Goal: Task Accomplishment & Management: Use online tool/utility

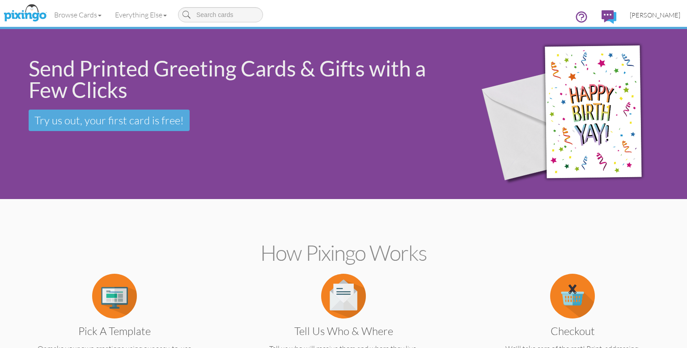
click at [659, 15] on span "[PERSON_NAME]" at bounding box center [655, 15] width 51 height 8
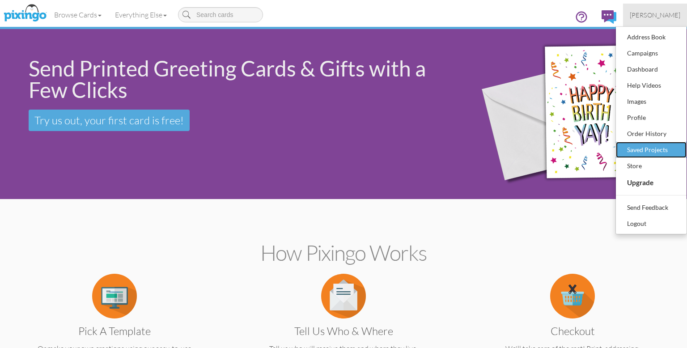
click at [647, 150] on div "Saved Projects" at bounding box center [651, 149] width 53 height 13
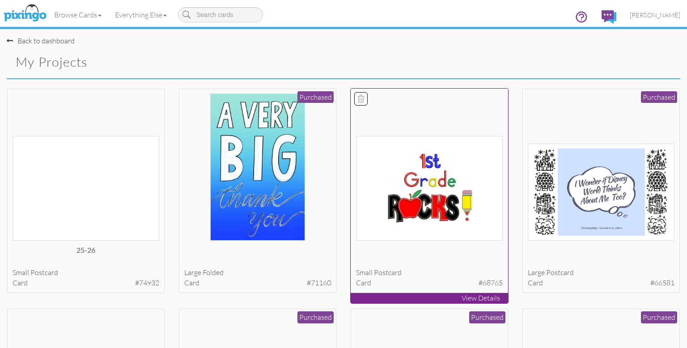
click at [419, 183] on img at bounding box center [429, 188] width 147 height 105
click at [419, 183] on body "Toggle navigation Visit Pixingo Mobile Browse Cards Business Accounting Automot…" at bounding box center [343, 174] width 687 height 348
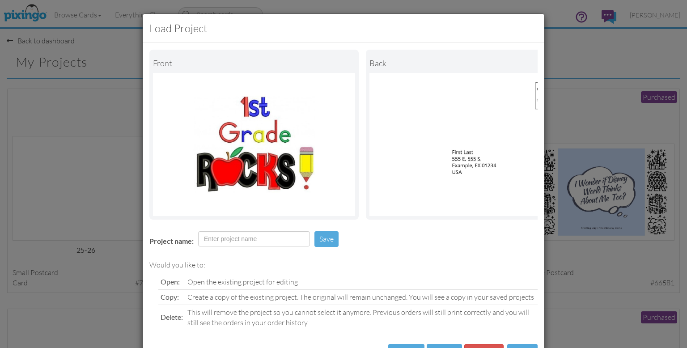
scroll to position [36, 0]
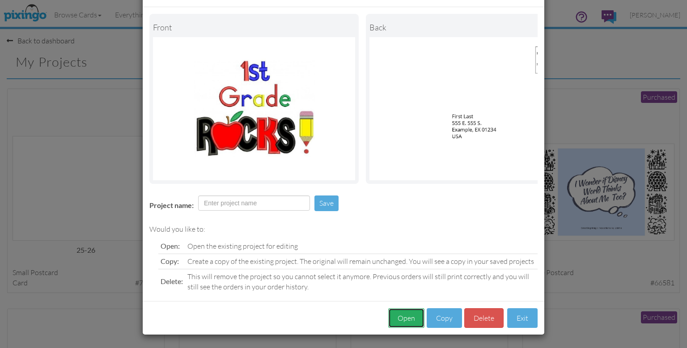
click at [407, 317] on button "Open" at bounding box center [406, 318] width 36 height 20
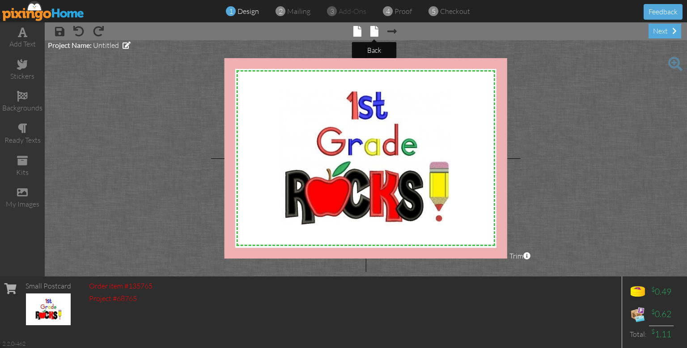
click at [373, 34] on span at bounding box center [374, 31] width 8 height 11
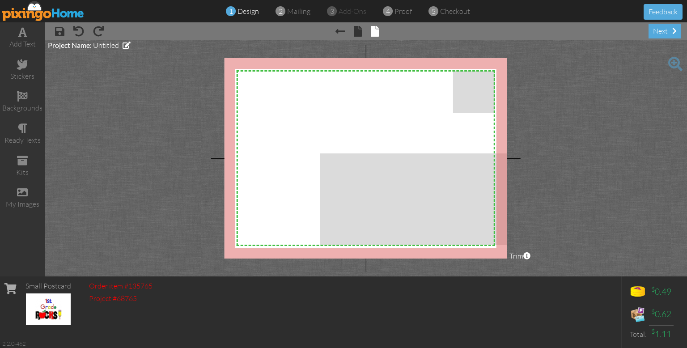
click at [165, 155] on project-studio-wrapper "X X X X X X X X X X X X X X X X X X X X X X X X X X X X X X X X X X X X X X X X…" at bounding box center [366, 158] width 642 height 236
click at [165, 199] on project-studio-wrapper "X X X X X X X X X X X X X X X X X X X X X X X X X X X X X X X X X X X X X X X X…" at bounding box center [366, 158] width 642 height 236
